Goal: Task Accomplishment & Management: Manage account settings

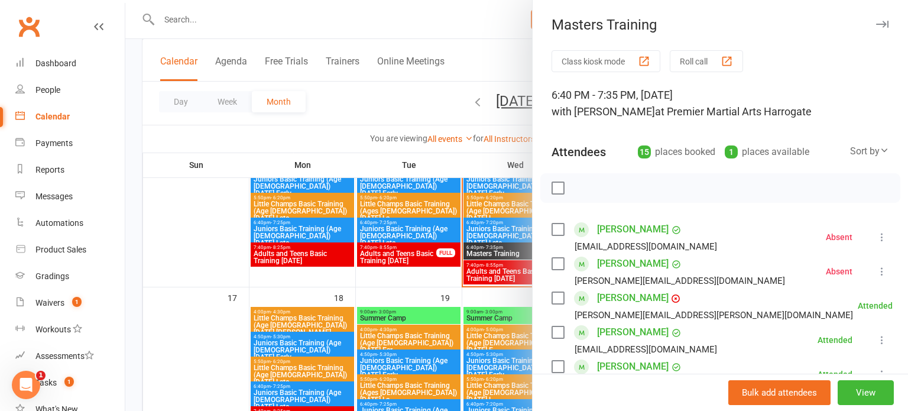
scroll to position [153, 0]
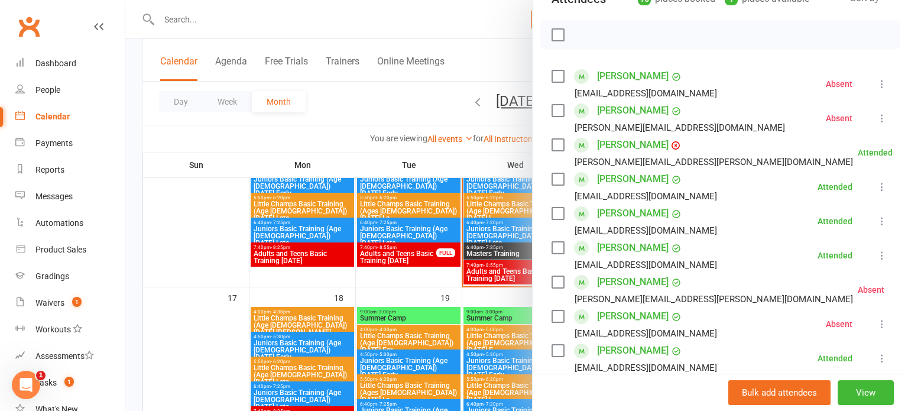
click at [483, 280] on div at bounding box center [516, 205] width 782 height 411
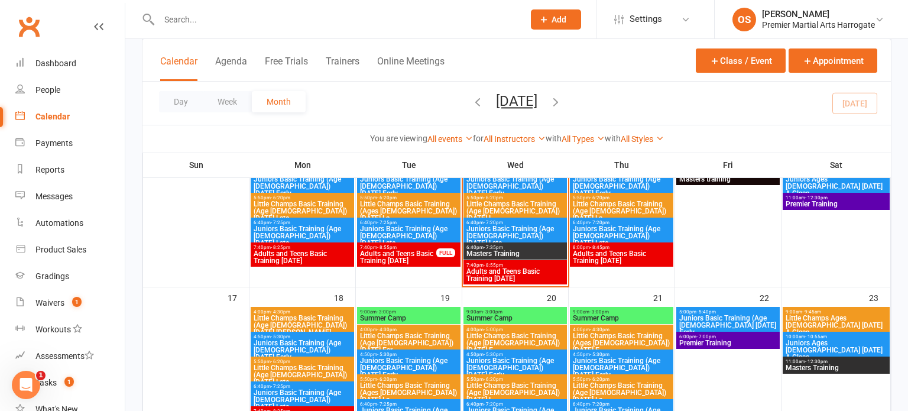
click at [483, 280] on span "Adults and Teens Basic Training [DATE]" at bounding box center [515, 275] width 99 height 14
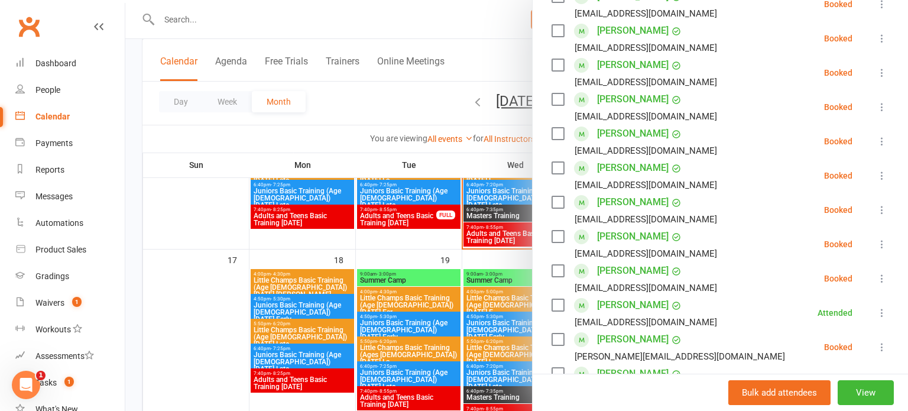
scroll to position [303, 0]
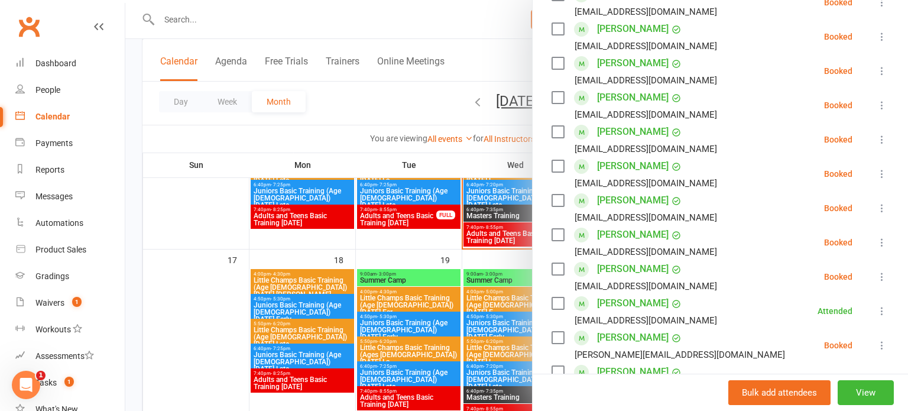
click at [879, 201] on button at bounding box center [882, 208] width 14 height 14
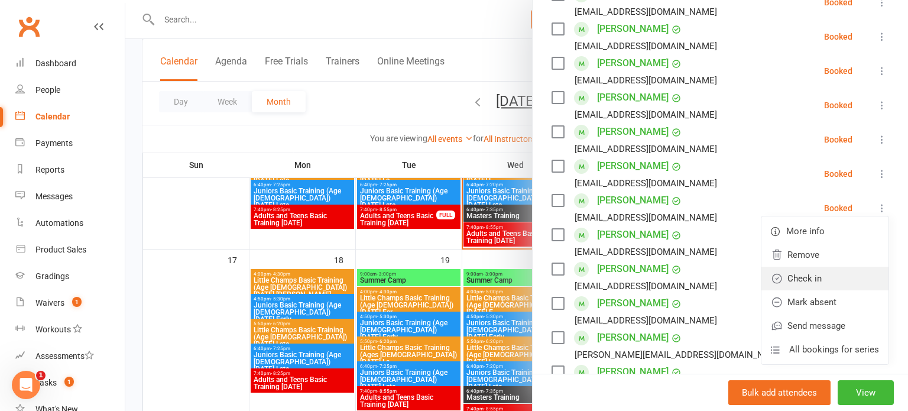
click at [815, 280] on link "Check in" at bounding box center [824, 279] width 127 height 24
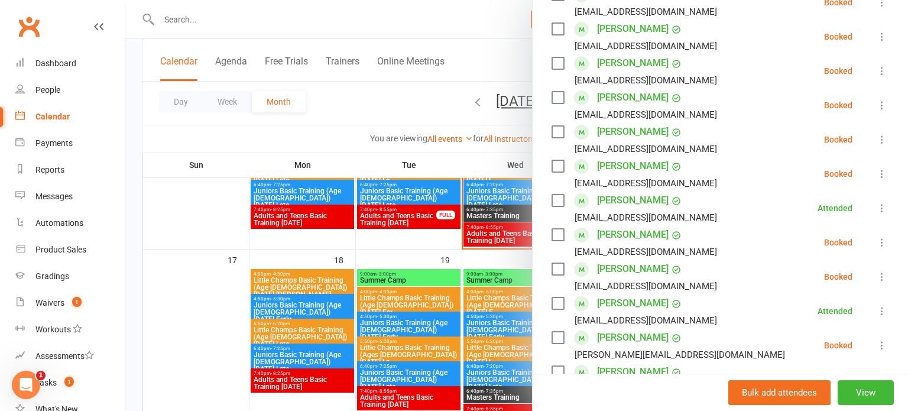
click at [876, 206] on icon at bounding box center [882, 208] width 12 height 12
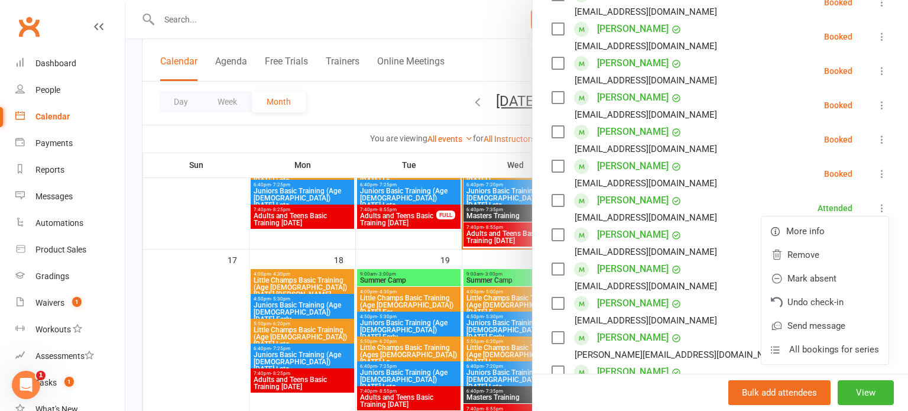
click at [805, 197] on li "[PERSON_NAME] [EMAIL_ADDRESS][DOMAIN_NAME] Attended More info Remove Mark absen…" at bounding box center [719, 208] width 337 height 34
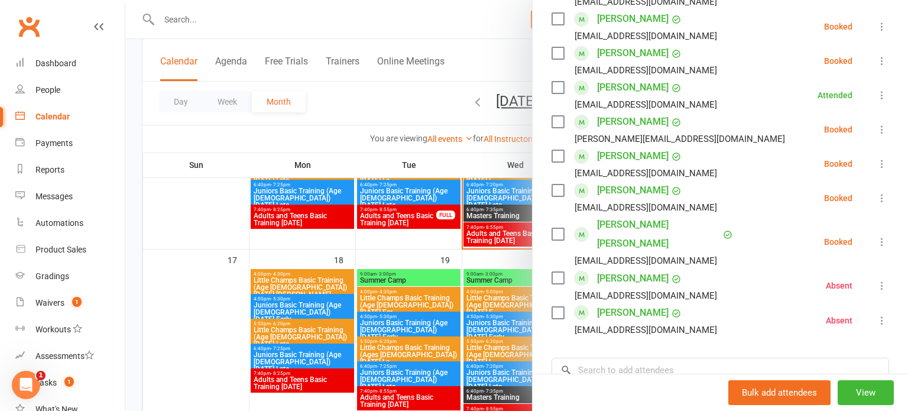
scroll to position [520, 0]
click at [876, 235] on icon at bounding box center [882, 241] width 12 height 12
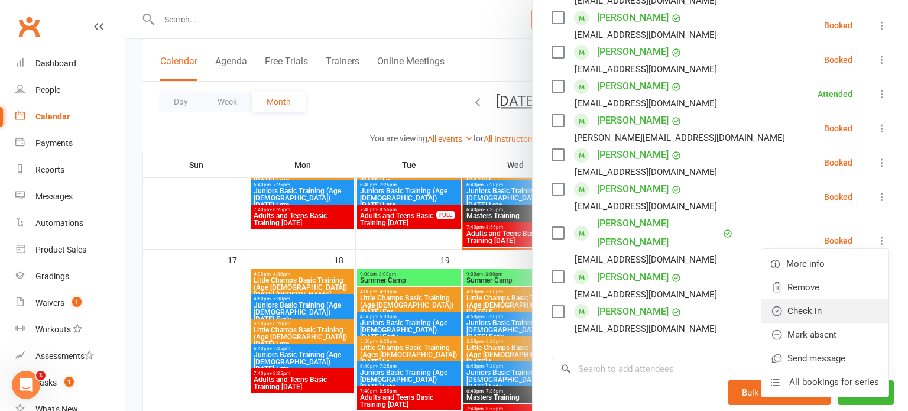
click at [810, 300] on link "Check in" at bounding box center [824, 311] width 127 height 24
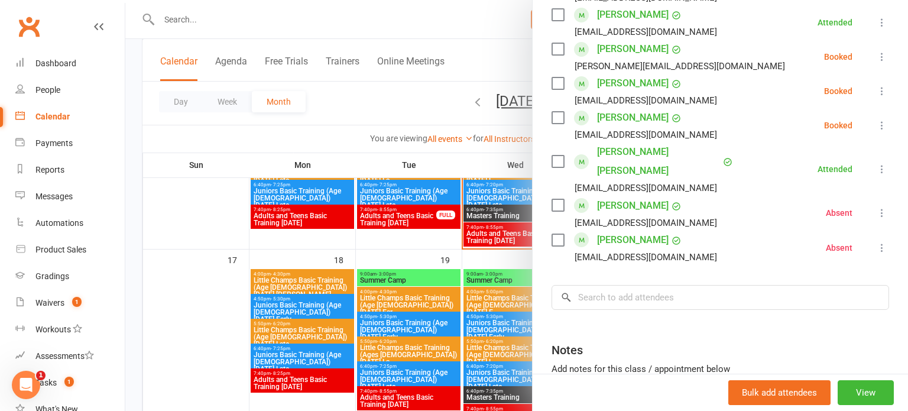
scroll to position [598, 0]
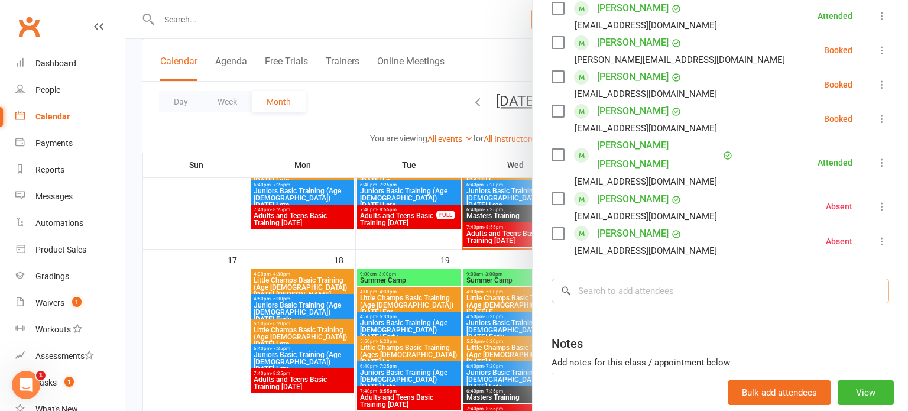
click at [707, 278] on input "search" at bounding box center [719, 290] width 337 height 25
click at [709, 278] on input "search" at bounding box center [719, 290] width 337 height 25
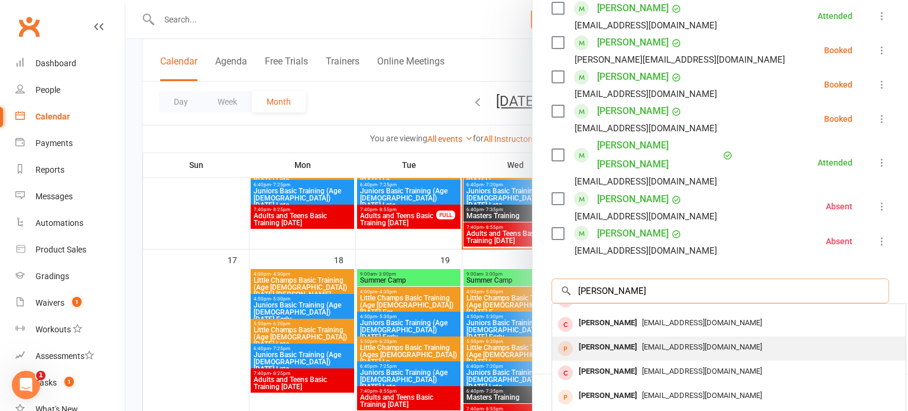
scroll to position [0, 0]
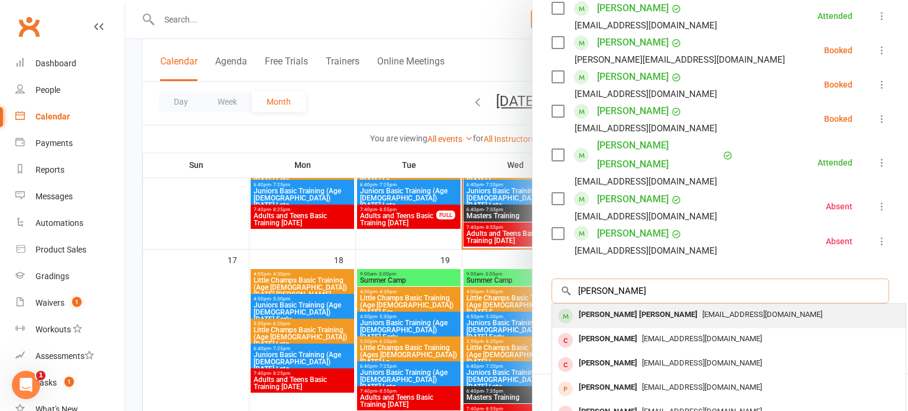
type input "[PERSON_NAME]"
click at [686, 304] on div "[PERSON_NAME] [PERSON_NAME] [EMAIL_ADDRESS][DOMAIN_NAME]" at bounding box center [728, 316] width 353 height 24
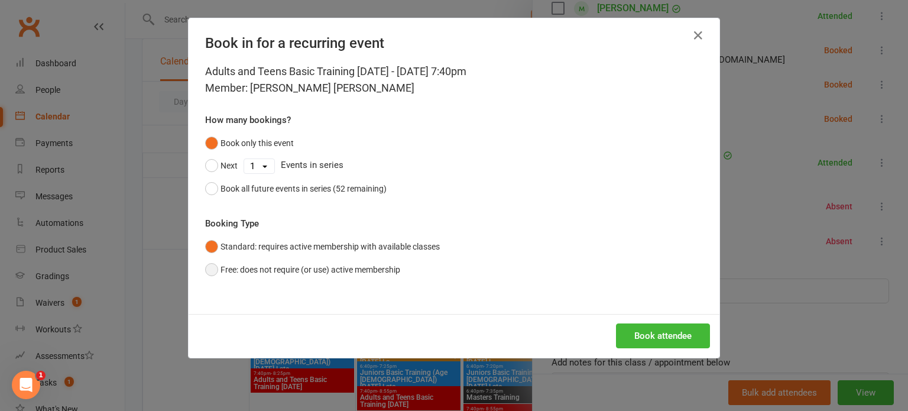
click at [274, 269] on button "Free: does not require (or use) active membership" at bounding box center [302, 269] width 195 height 22
click at [644, 326] on button "Book attendee" at bounding box center [663, 335] width 94 height 25
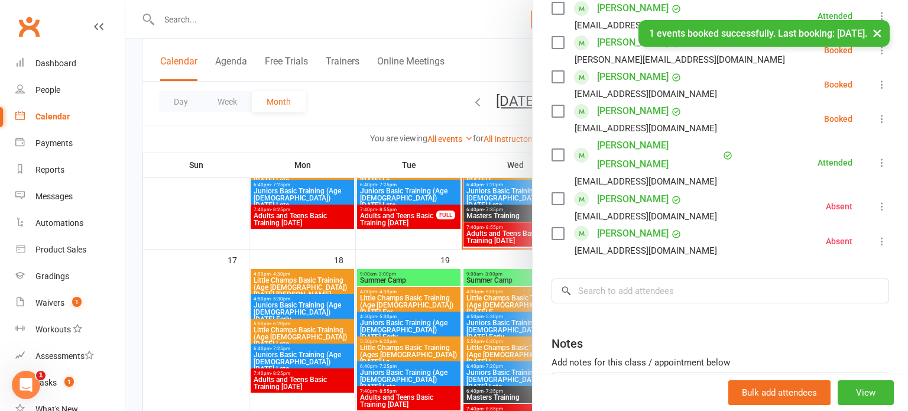
scroll to position [651, 0]
click at [589, 278] on input "search" at bounding box center [719, 290] width 337 height 25
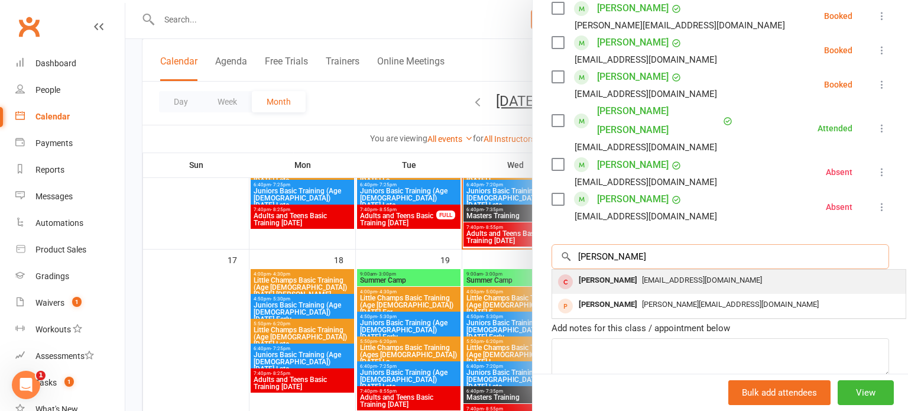
scroll to position [678, 0]
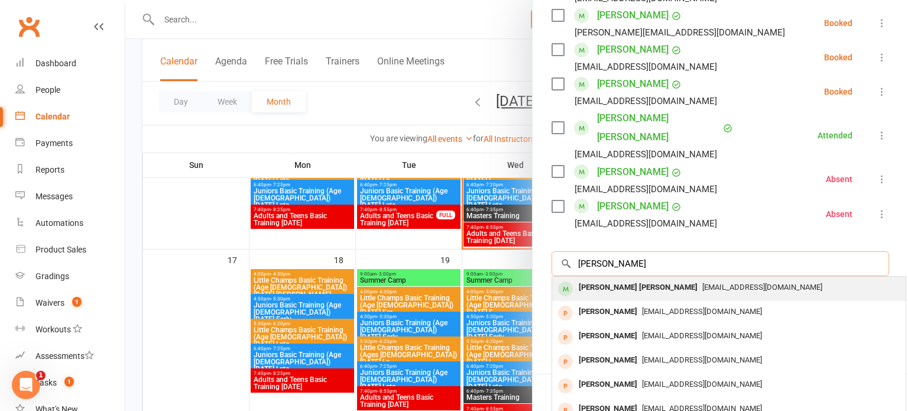
type input "[PERSON_NAME]"
click at [609, 277] on div "[PERSON_NAME] [PERSON_NAME] [EMAIL_ADDRESS][DOMAIN_NAME]" at bounding box center [728, 289] width 353 height 24
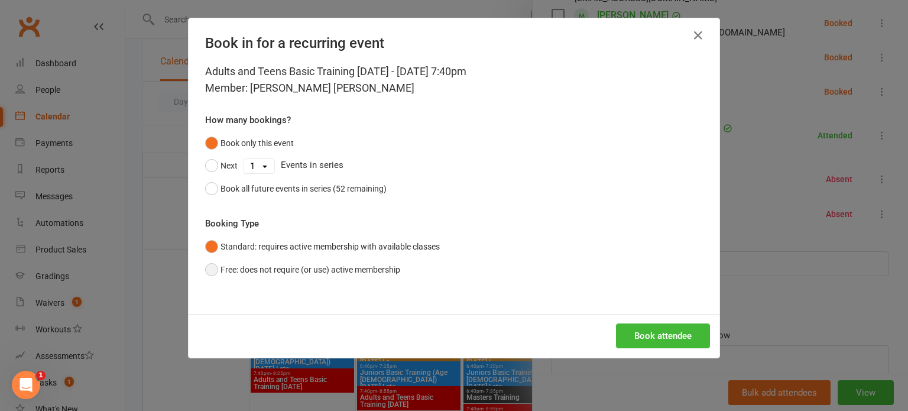
click at [365, 261] on button "Free: does not require (or use) active membership" at bounding box center [302, 269] width 195 height 22
click at [632, 335] on button "Book attendee" at bounding box center [663, 335] width 94 height 25
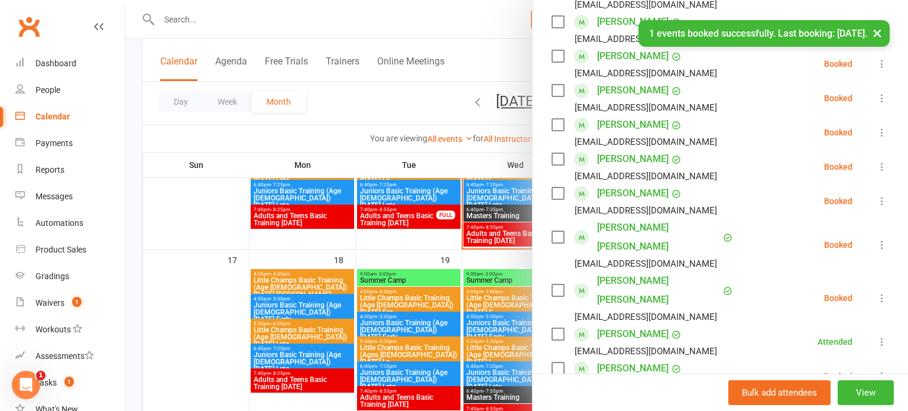
scroll to position [275, 0]
click at [881, 245] on icon at bounding box center [882, 245] width 12 height 12
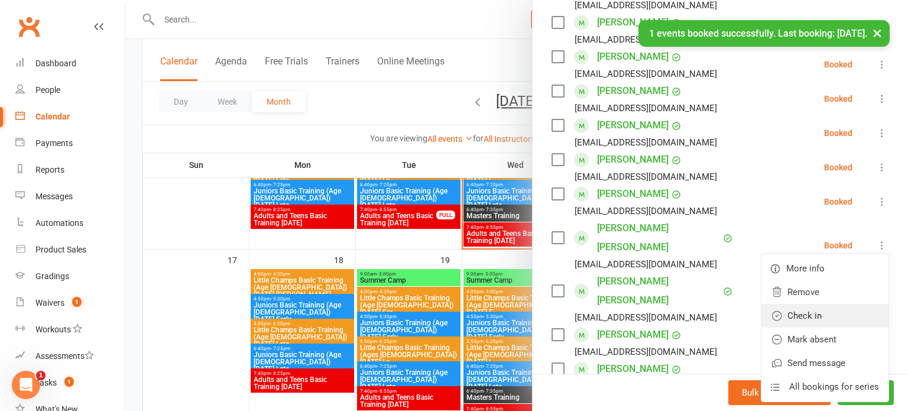
click at [830, 311] on link "Check in" at bounding box center [824, 316] width 127 height 24
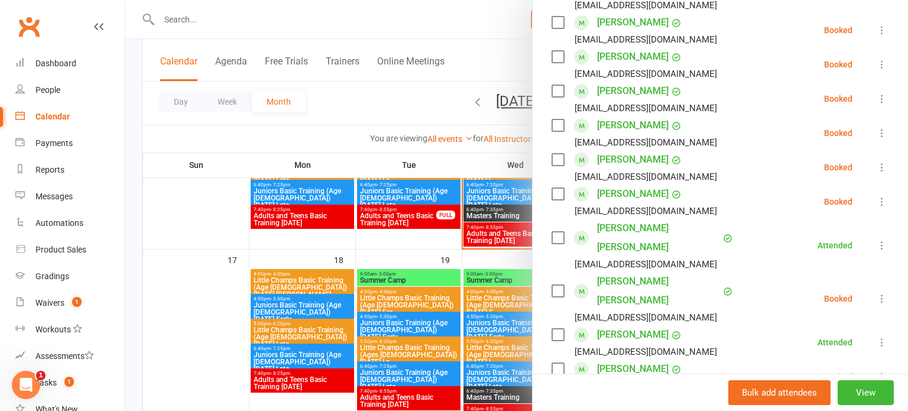
click at [877, 296] on icon at bounding box center [882, 299] width 12 height 12
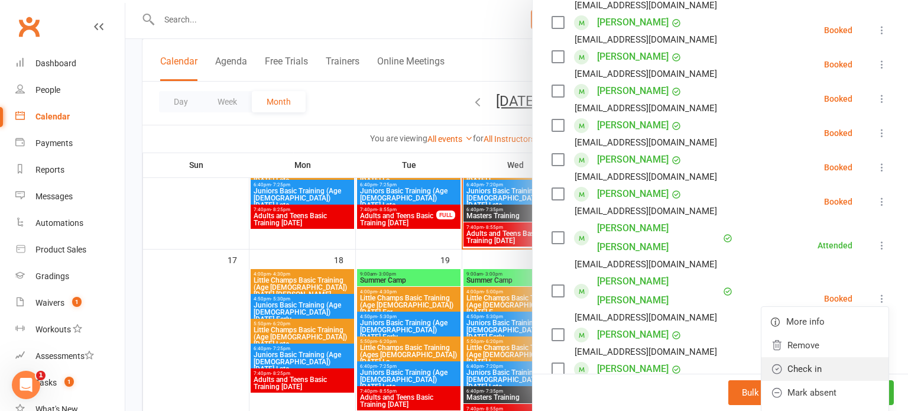
click at [801, 362] on link "Check in" at bounding box center [824, 369] width 127 height 24
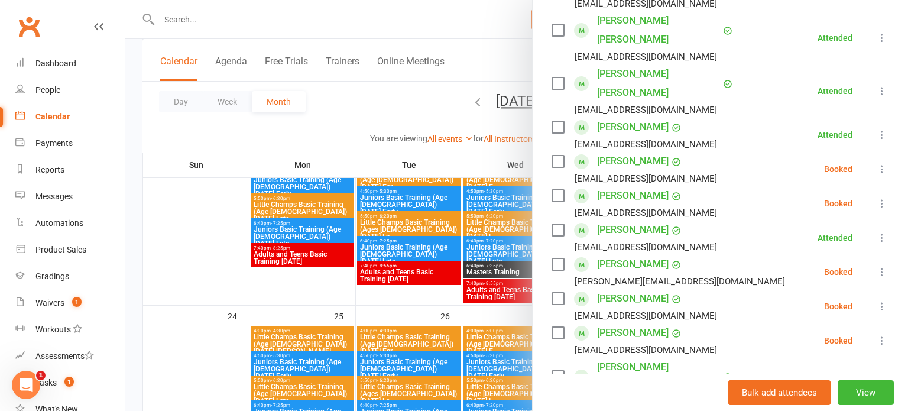
scroll to position [463, 0]
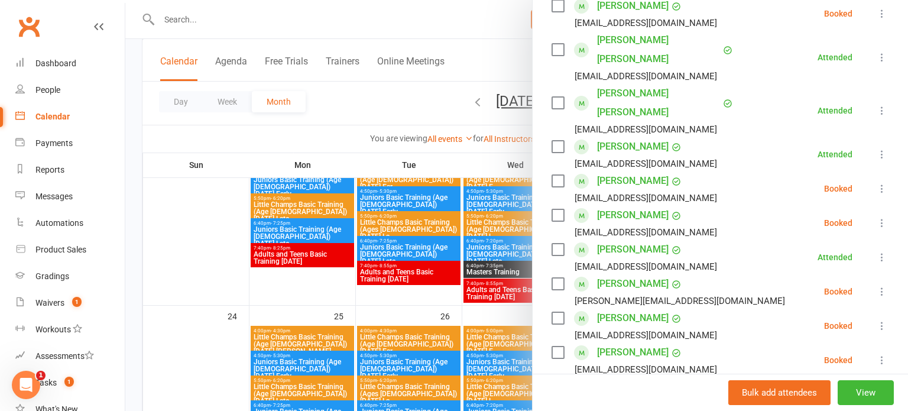
click at [160, 321] on div at bounding box center [516, 205] width 782 height 411
